Goal: Check status: Check status

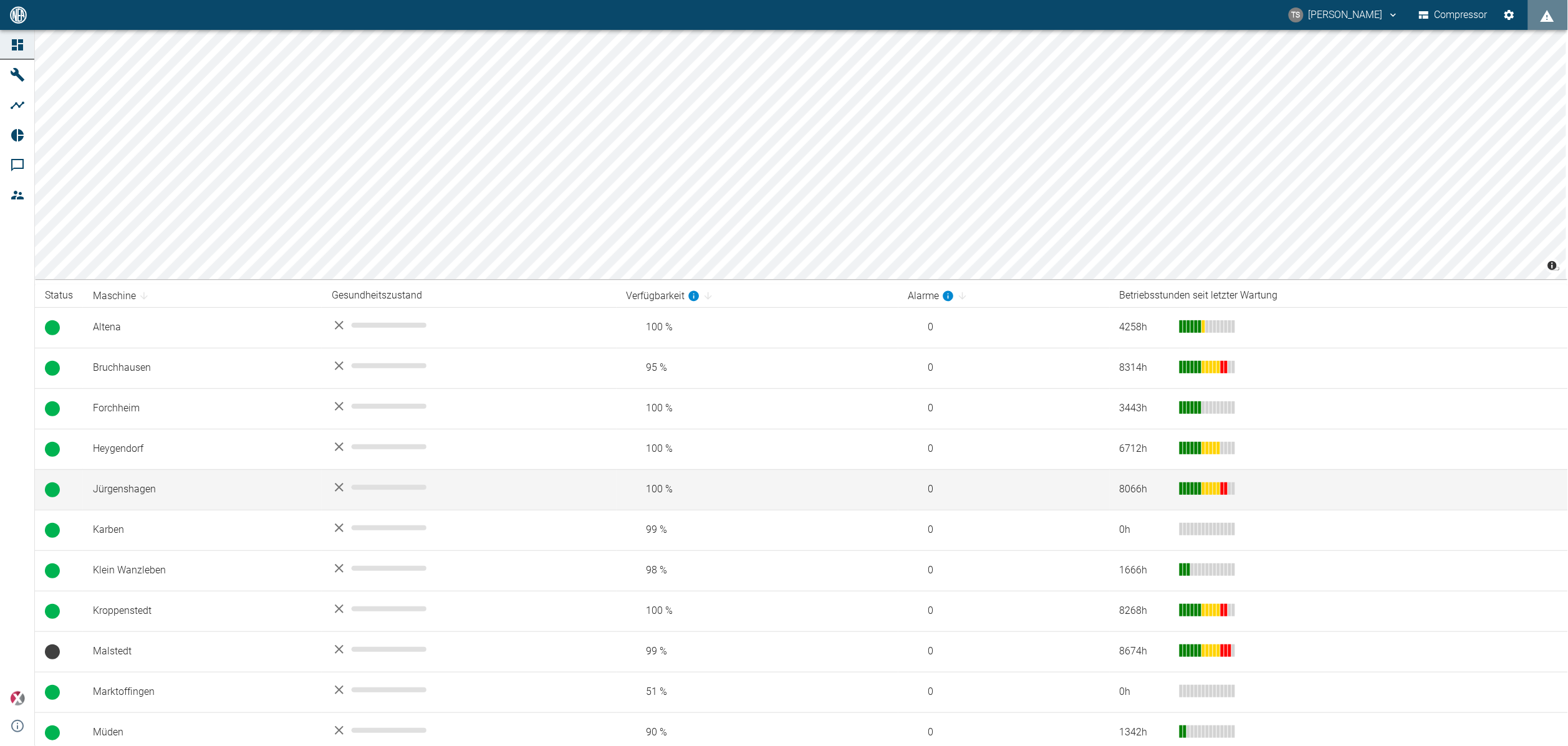
click at [161, 491] on td "Jürgenshagen" at bounding box center [202, 490] width 239 height 40
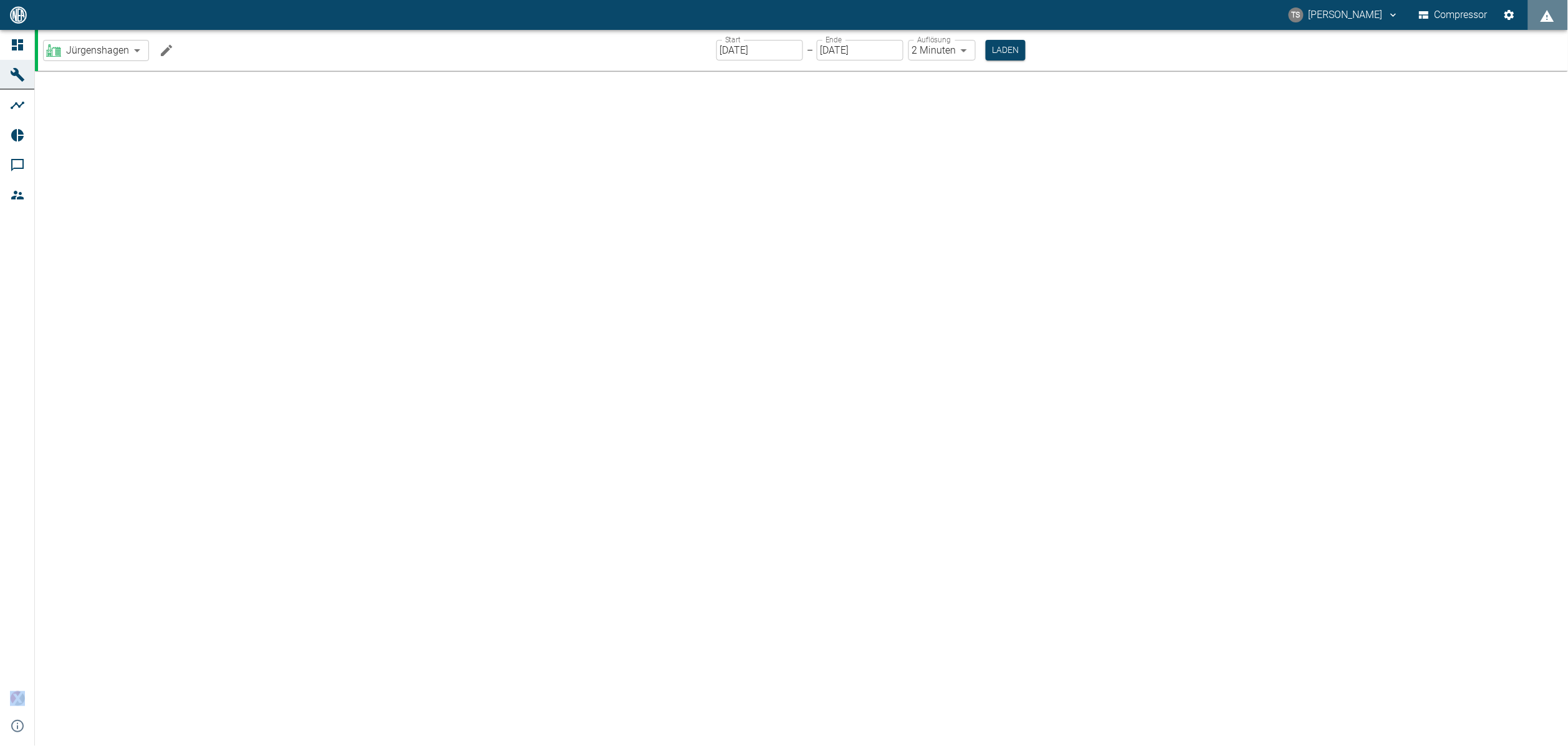
type input "2min"
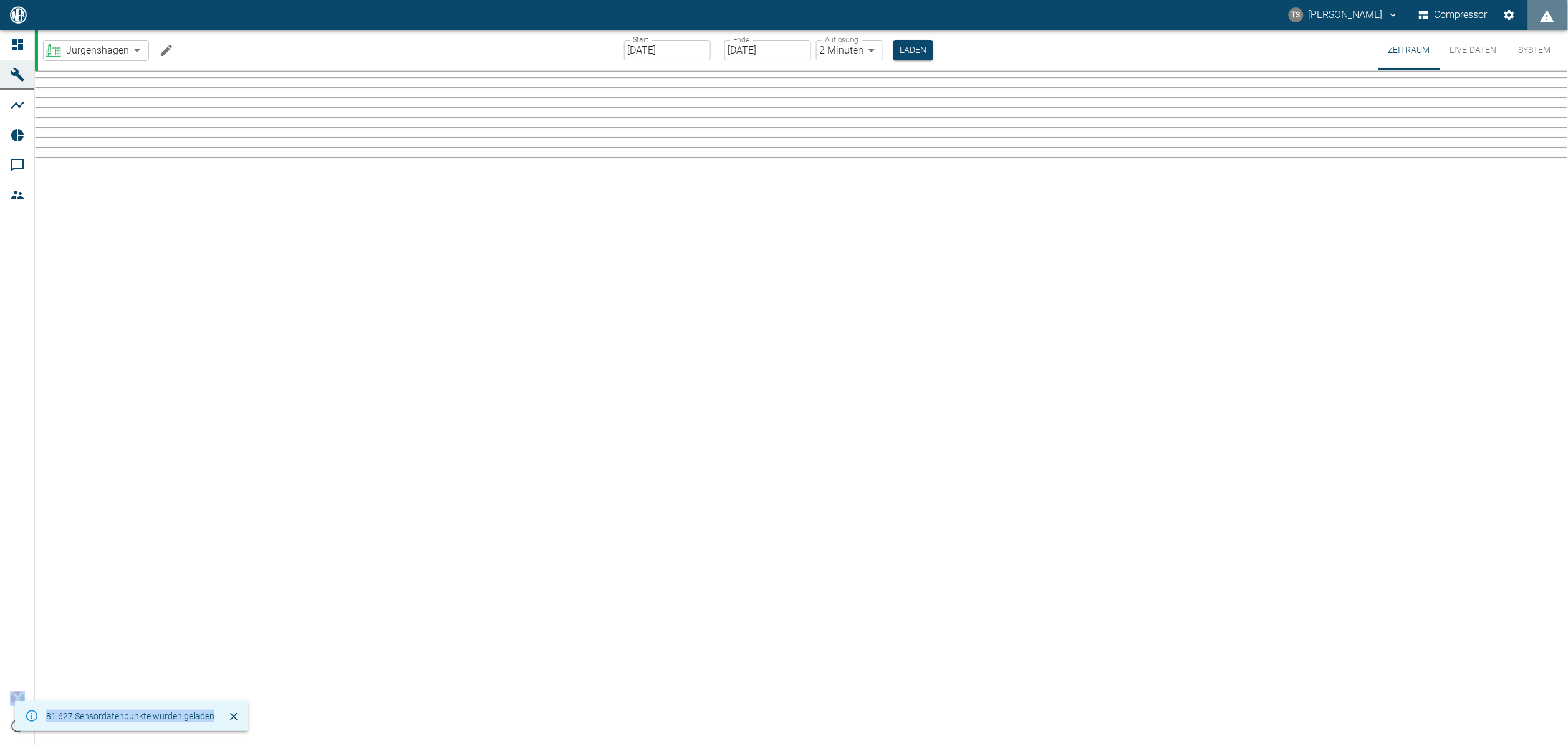
click at [18, 140] on icon at bounding box center [17, 136] width 13 height 13
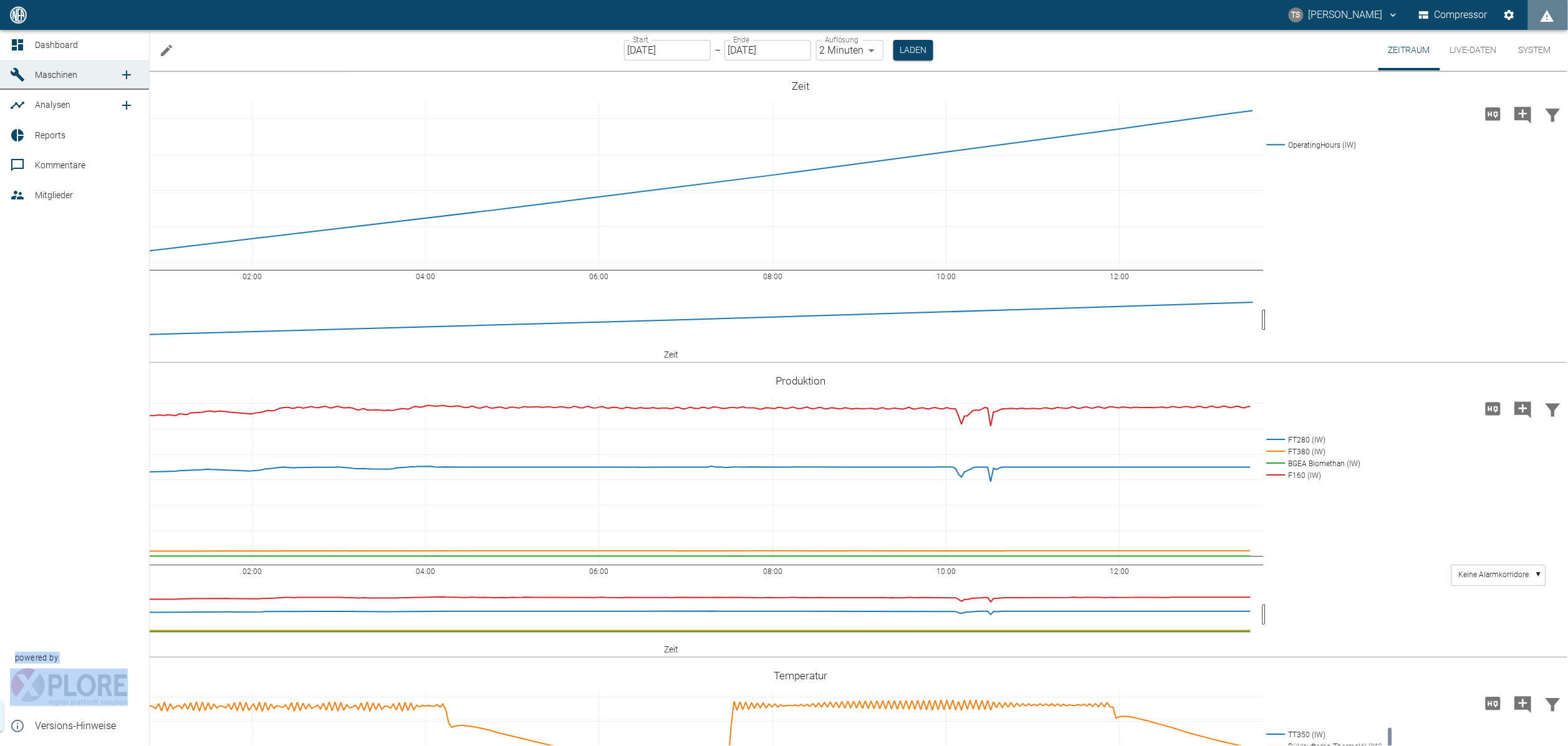
click at [18, 140] on icon at bounding box center [17, 136] width 13 height 13
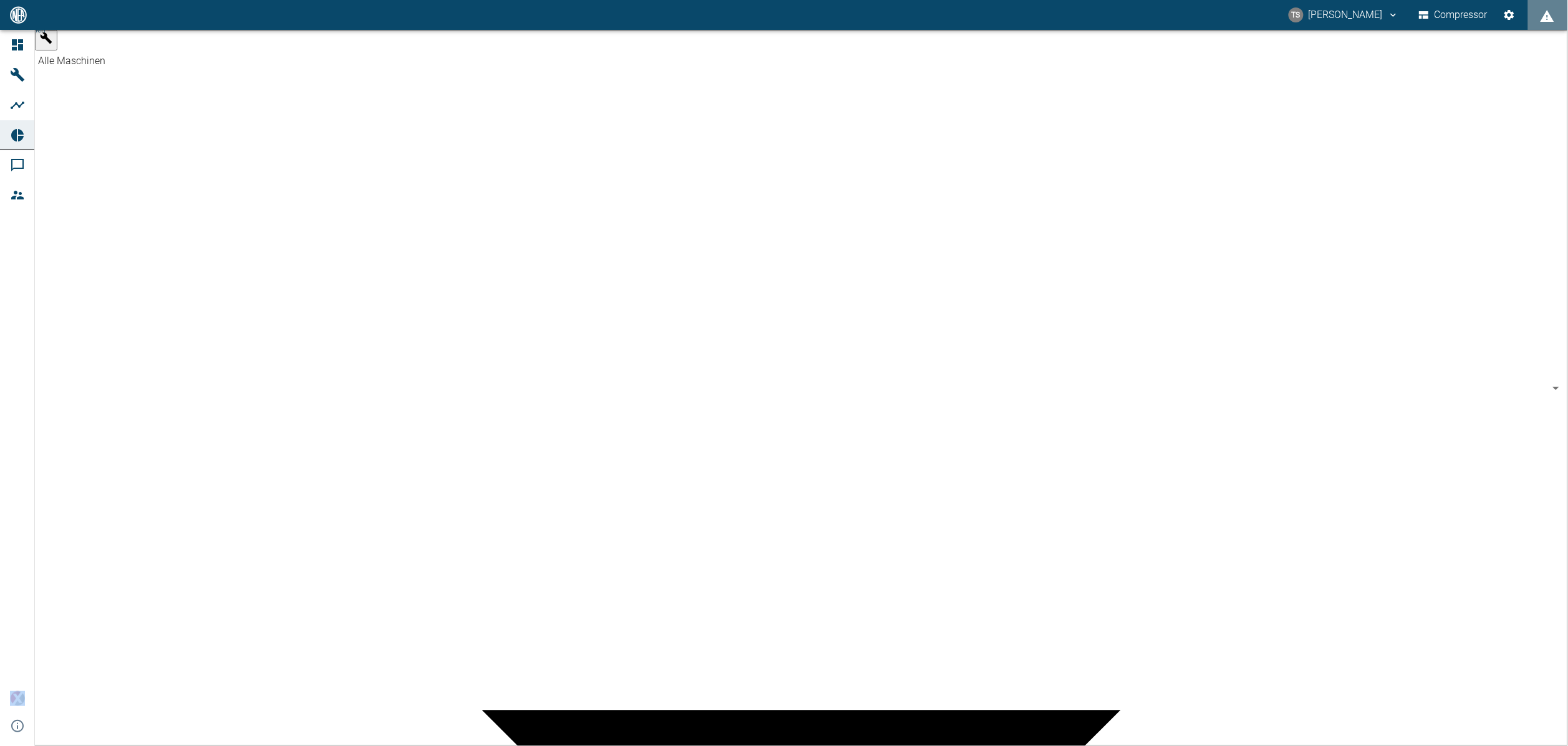
click at [147, 52] on body "TS [PERSON_NAME] Compressor Dashboard Maschinen Analysen Reports Kommentare Mit…" at bounding box center [784, 373] width 1568 height 746
type input "381d891b-1471-48c8-b76d-f56620aafa3d"
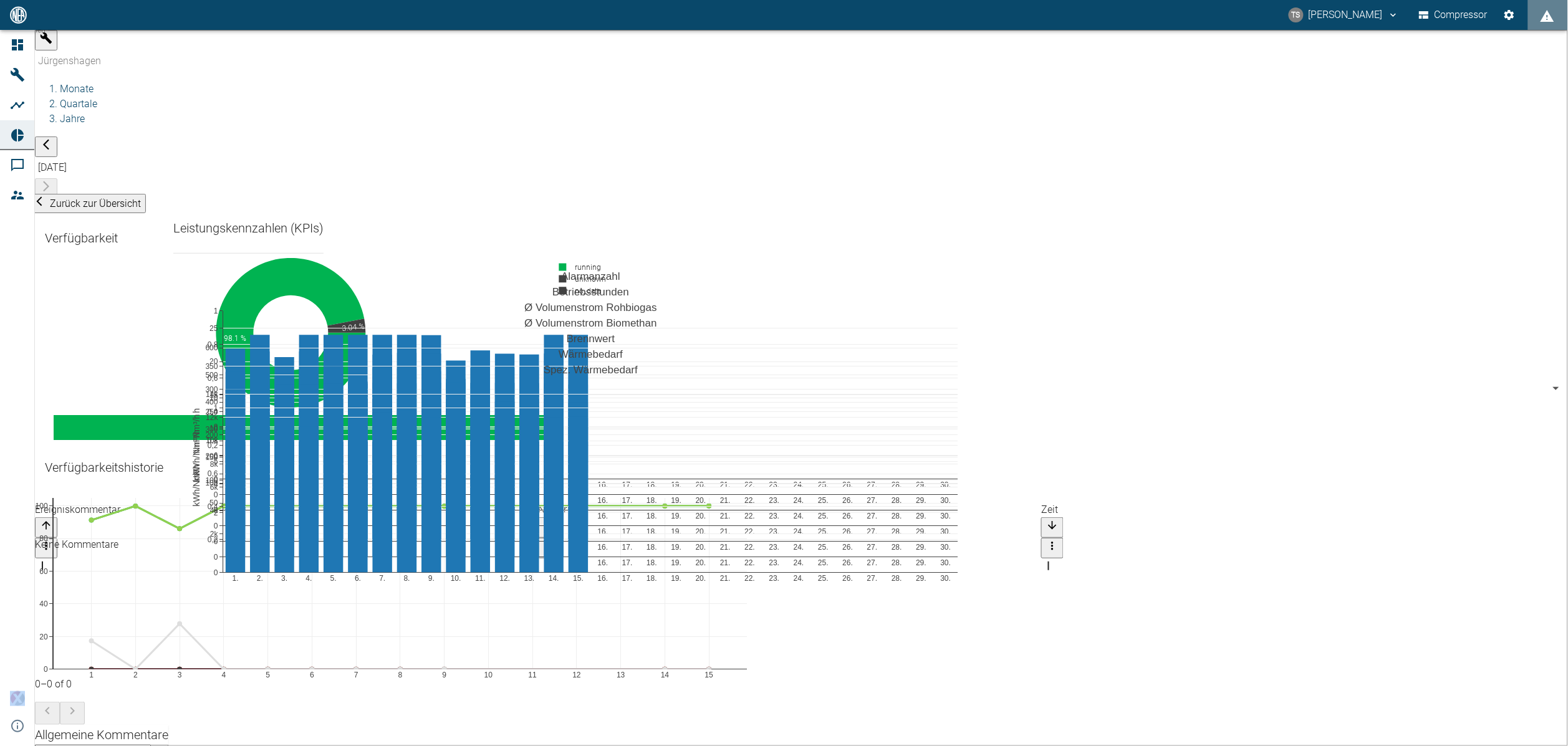
click at [522, 42] on div "Maschinen Jürgenshagen 381d891b-1471-48c8-b76d-f56620aafa3d Maschinen Monate Qu…" at bounding box center [801, 115] width 1533 height 169
click at [147, 50] on div "Jürgenshagen" at bounding box center [813, 61] width 1556 height 21
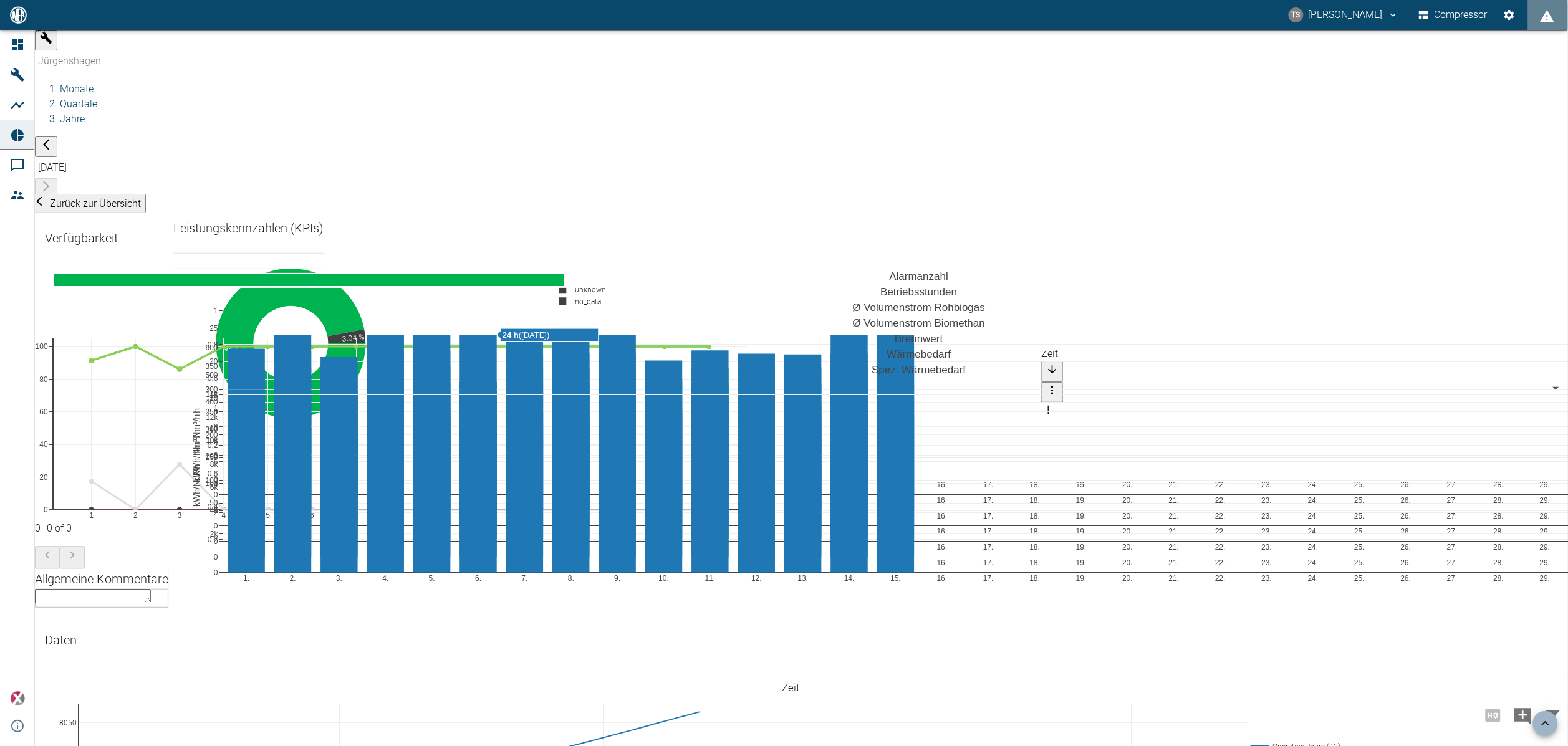
scroll to position [468, 0]
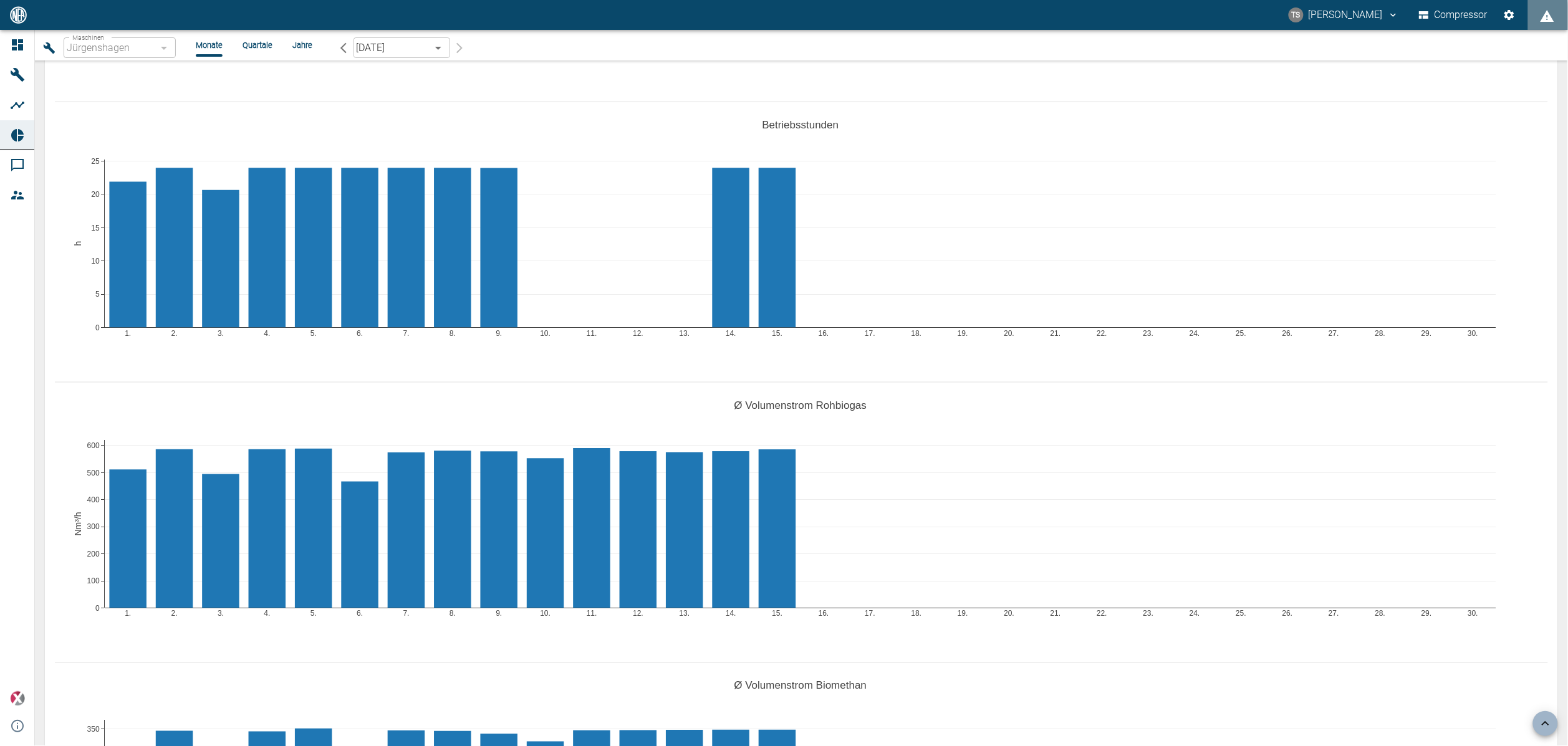
scroll to position [654, 0]
